Goal: Check status: Check status

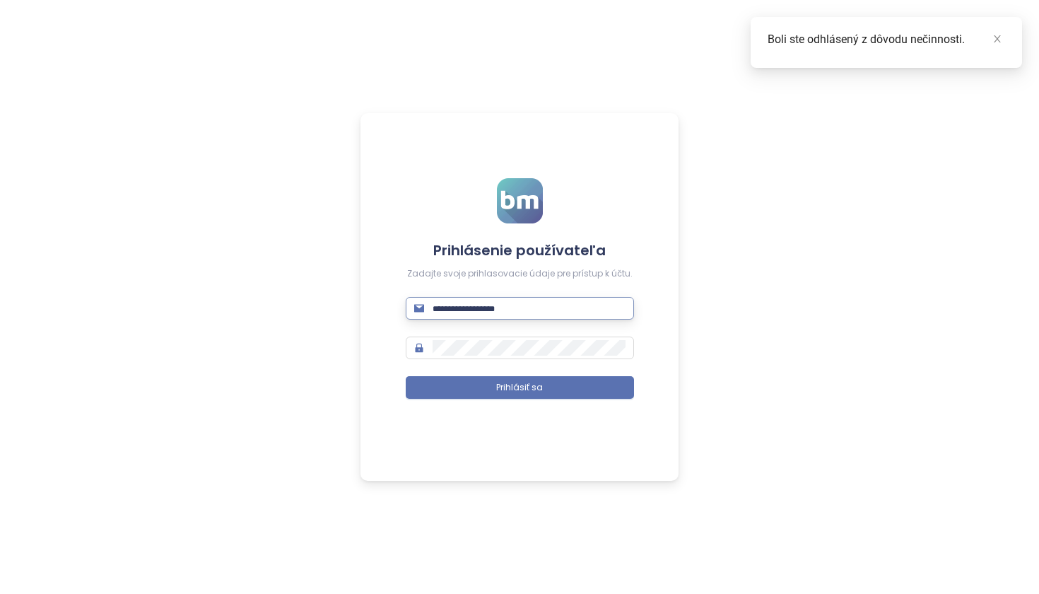
type input "**********"
click at [520, 387] on button "Prihlásiť sa" at bounding box center [520, 387] width 228 height 23
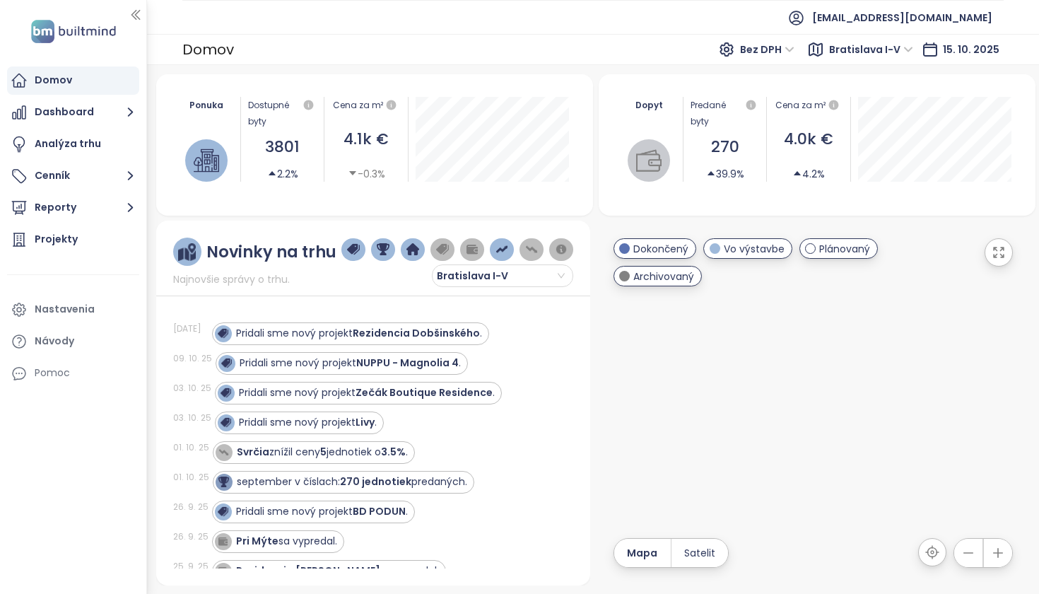
click at [1003, 259] on icon "button" at bounding box center [999, 252] width 14 height 14
click at [761, 418] on div at bounding box center [813, 403] width 435 height 365
click at [810, 411] on div at bounding box center [813, 403] width 435 height 365
click at [811, 411] on div at bounding box center [813, 403] width 435 height 365
click at [785, 399] on div at bounding box center [813, 403] width 435 height 365
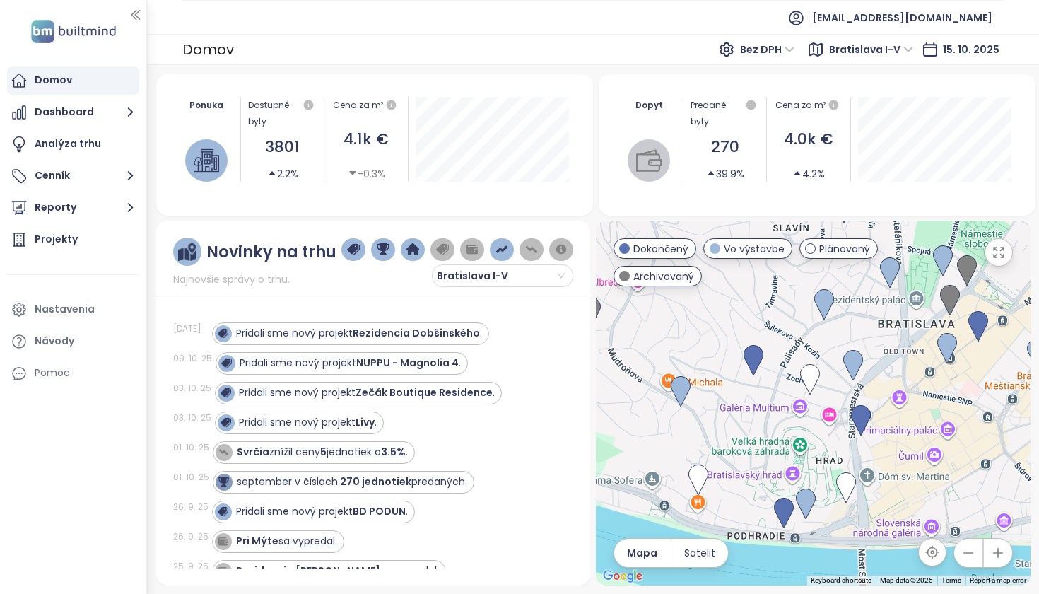
drag, startPoint x: 901, startPoint y: 470, endPoint x: 691, endPoint y: 329, distance: 252.8
click at [691, 329] on div at bounding box center [813, 403] width 435 height 365
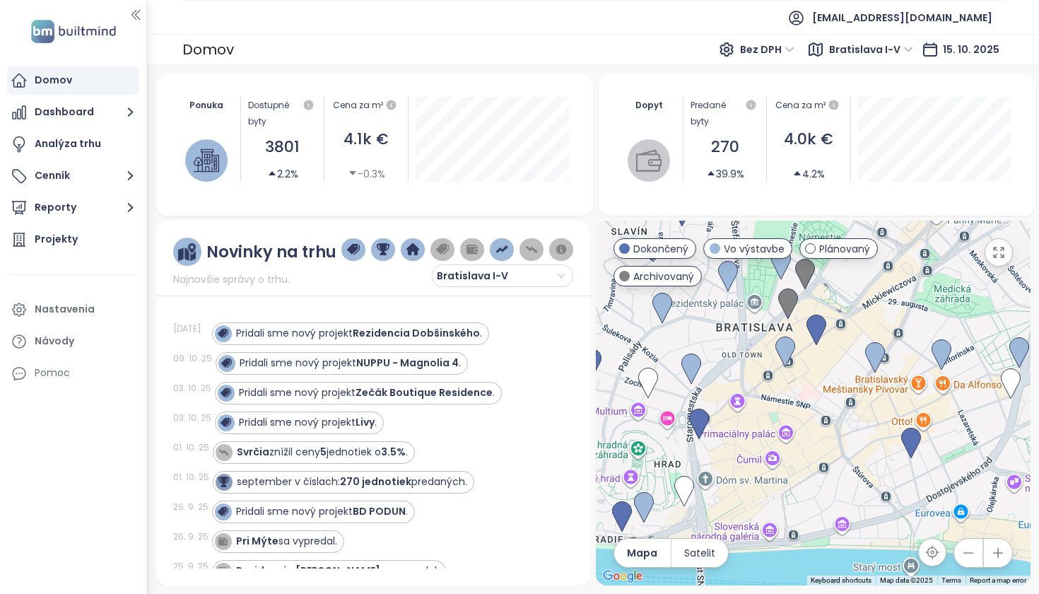
drag, startPoint x: 894, startPoint y: 393, endPoint x: 741, endPoint y: 388, distance: 153.5
click at [741, 388] on div at bounding box center [813, 403] width 435 height 365
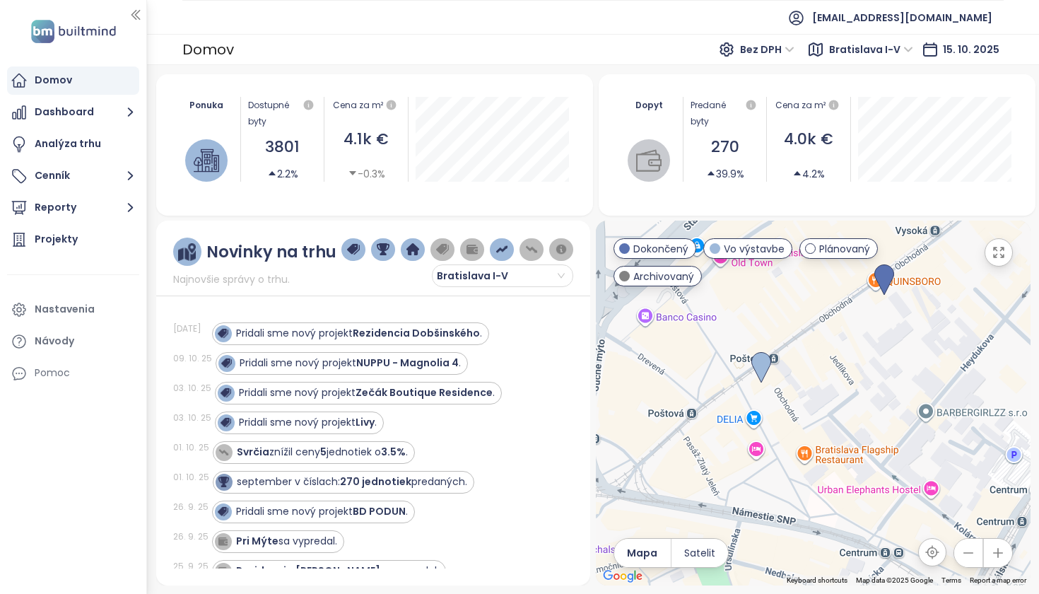
drag, startPoint x: 800, startPoint y: 327, endPoint x: 785, endPoint y: 431, distance: 105.1
click at [785, 431] on div at bounding box center [813, 403] width 435 height 365
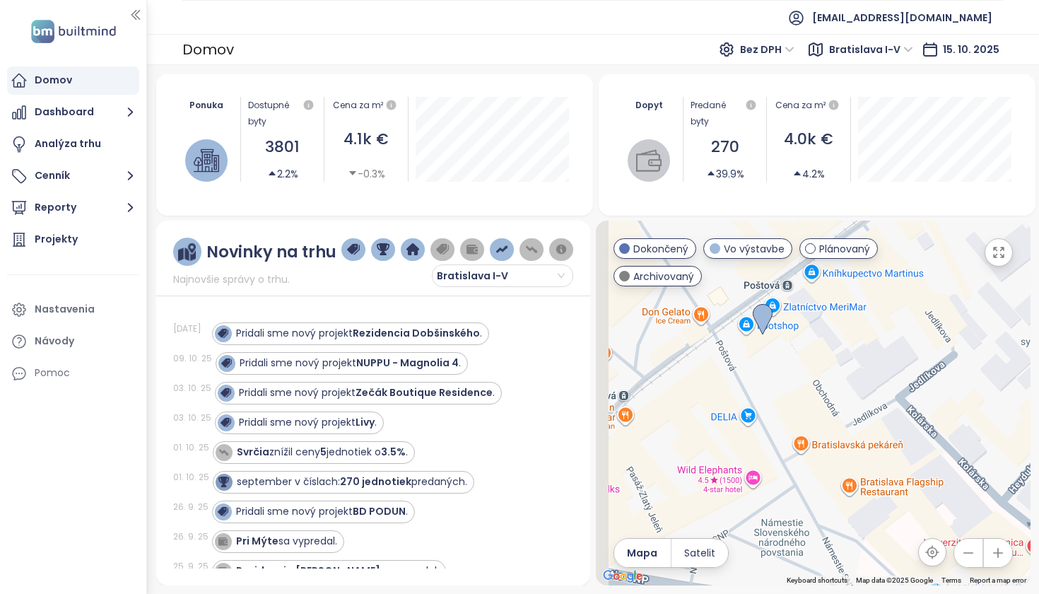
drag, startPoint x: 808, startPoint y: 404, endPoint x: 848, endPoint y: 374, distance: 49.5
click at [848, 374] on div at bounding box center [813, 403] width 435 height 365
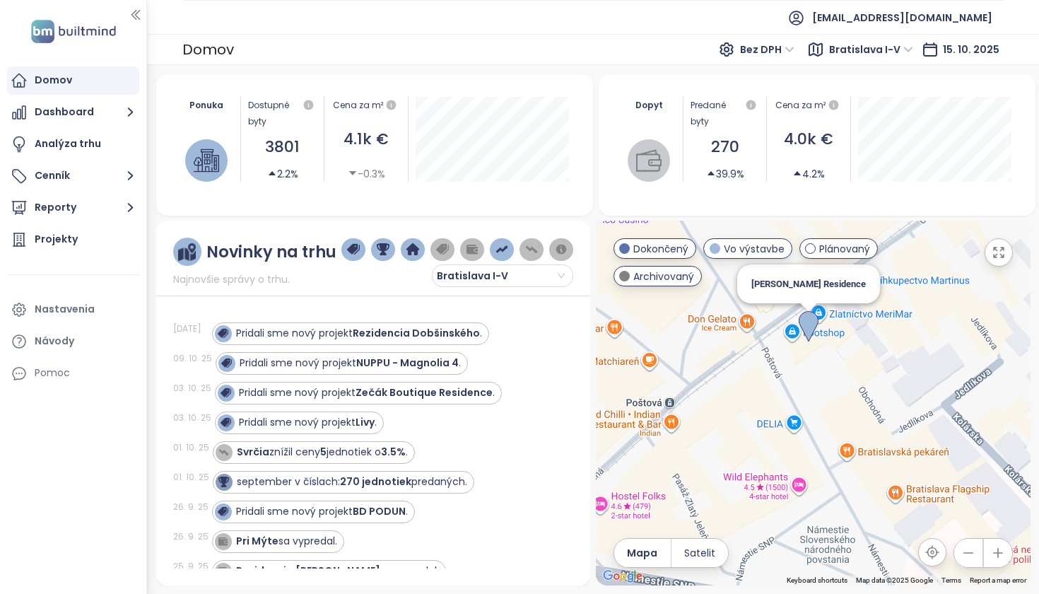
click at [810, 326] on img at bounding box center [809, 326] width 20 height 31
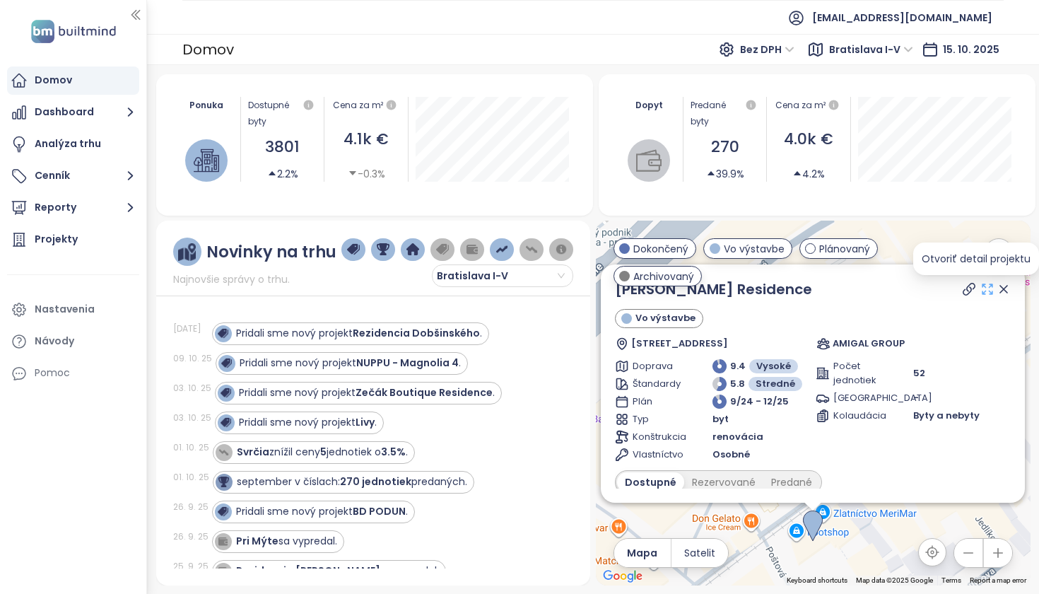
click at [981, 289] on icon at bounding box center [988, 289] width 14 height 14
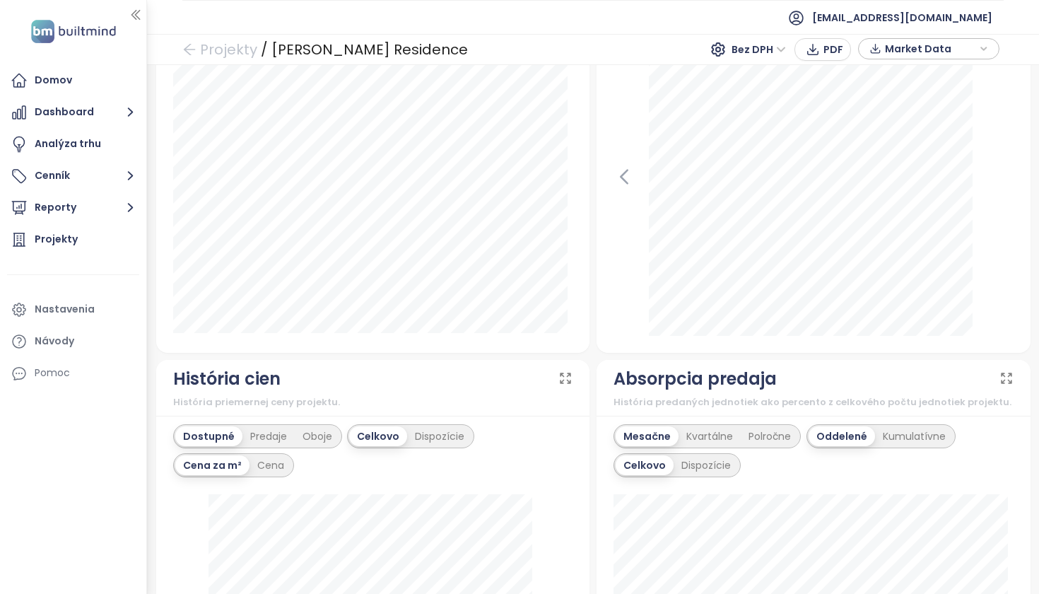
scroll to position [98, 0]
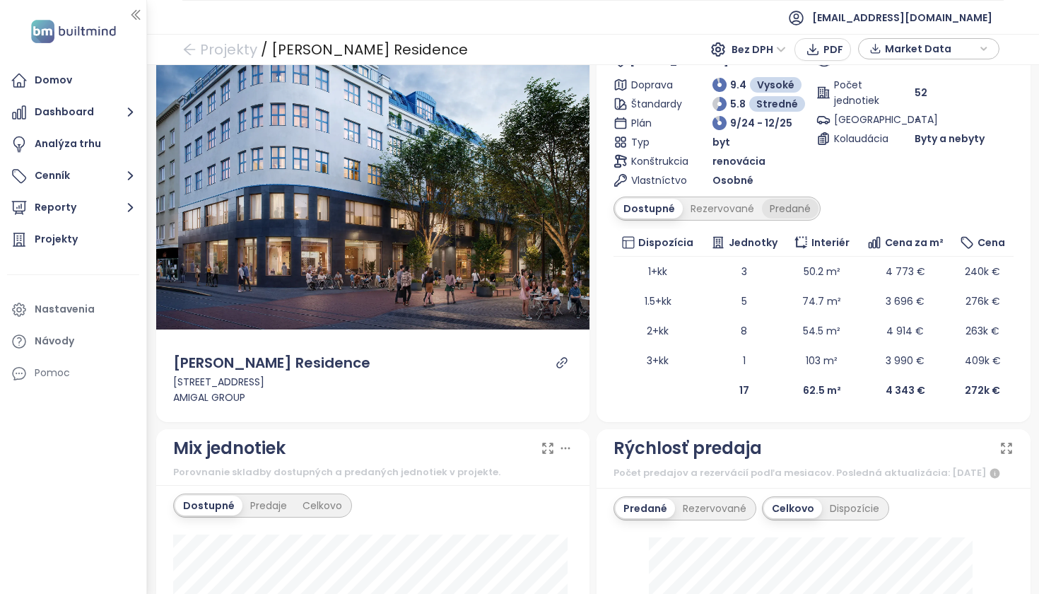
click at [779, 210] on div "Predané" at bounding box center [790, 209] width 57 height 20
click at [709, 213] on div "Rezervované" at bounding box center [718, 209] width 79 height 20
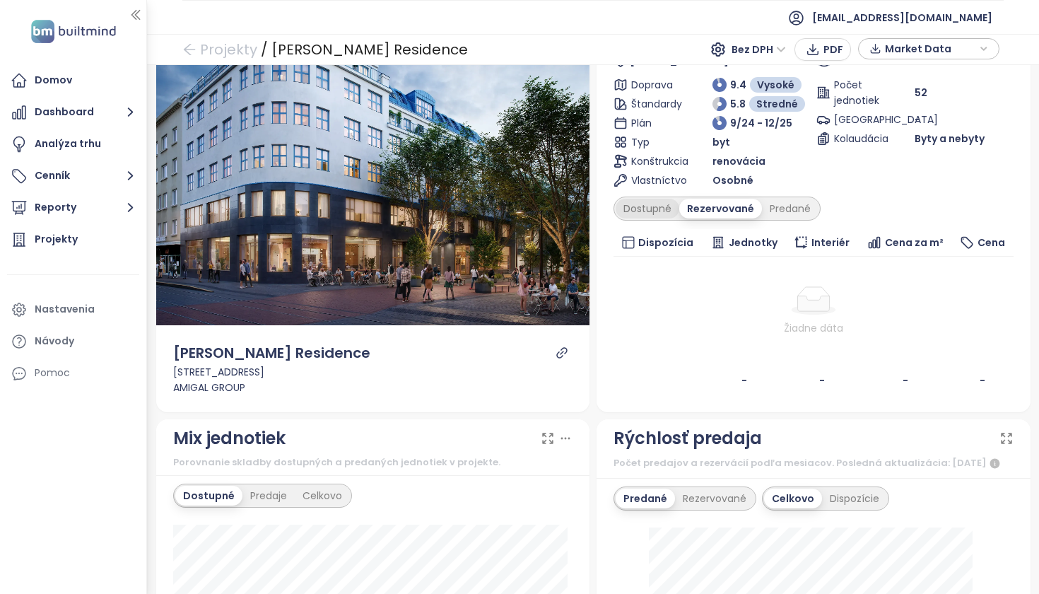
click at [627, 211] on div "Dostupné" at bounding box center [648, 209] width 64 height 20
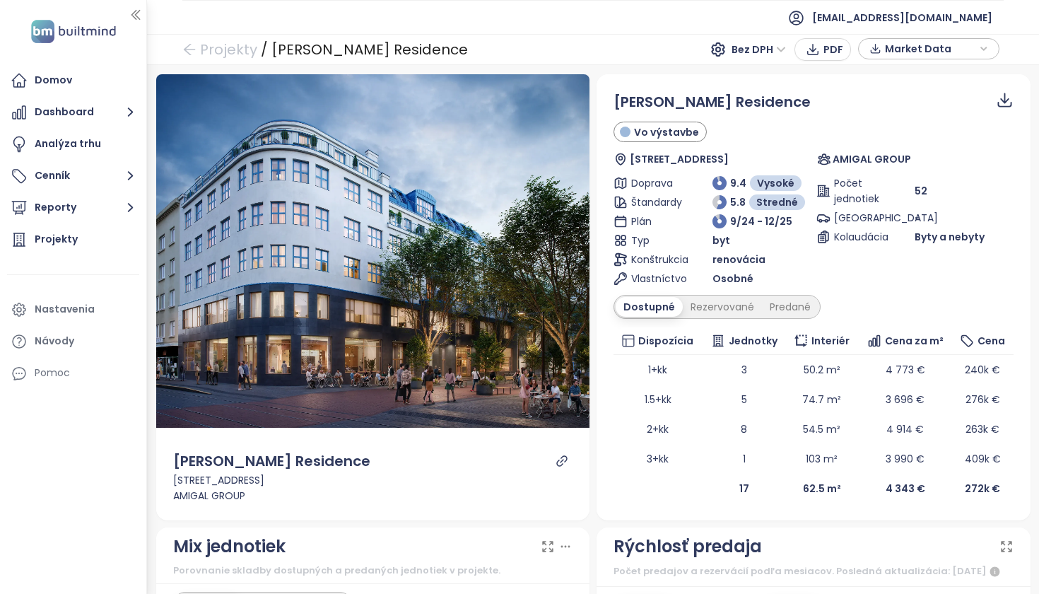
scroll to position [0, 0]
